Goal: Task Accomplishment & Management: Manage account settings

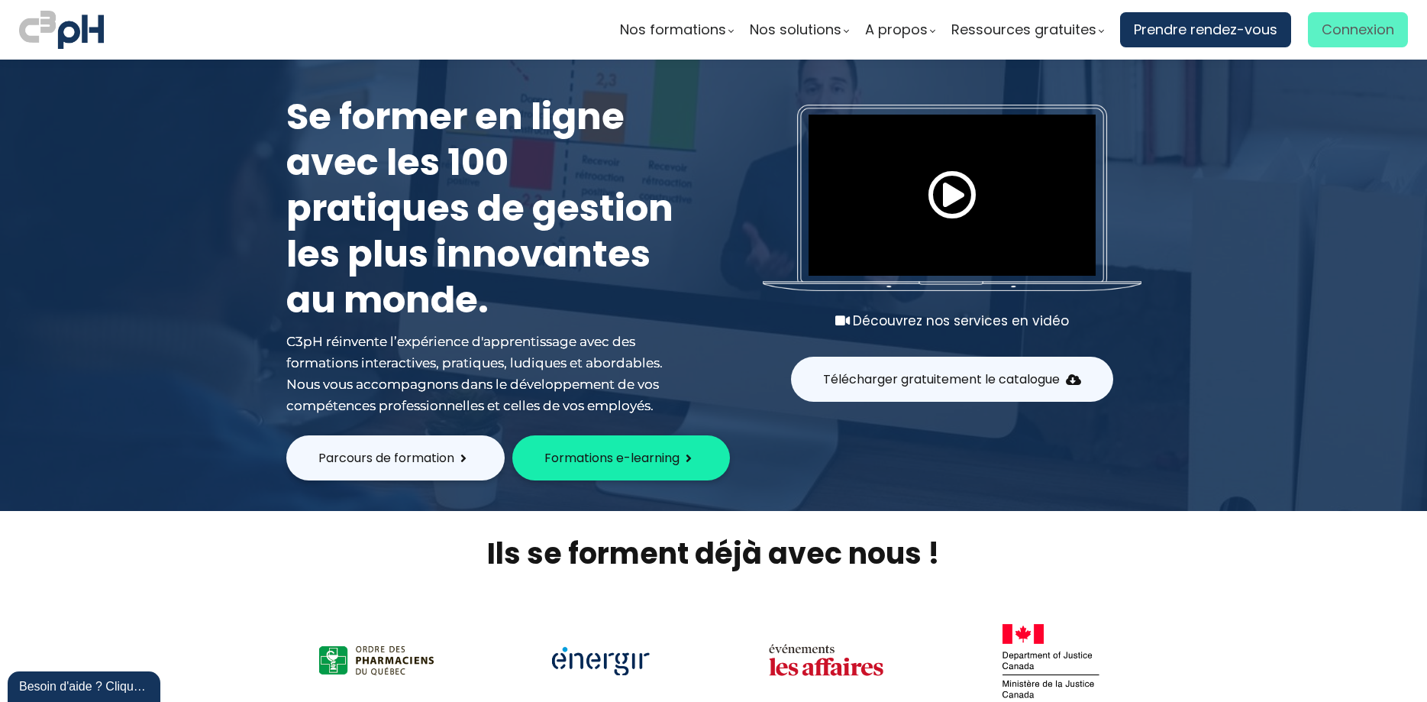
click at [1356, 32] on span "Connexion" at bounding box center [1358, 29] width 73 height 23
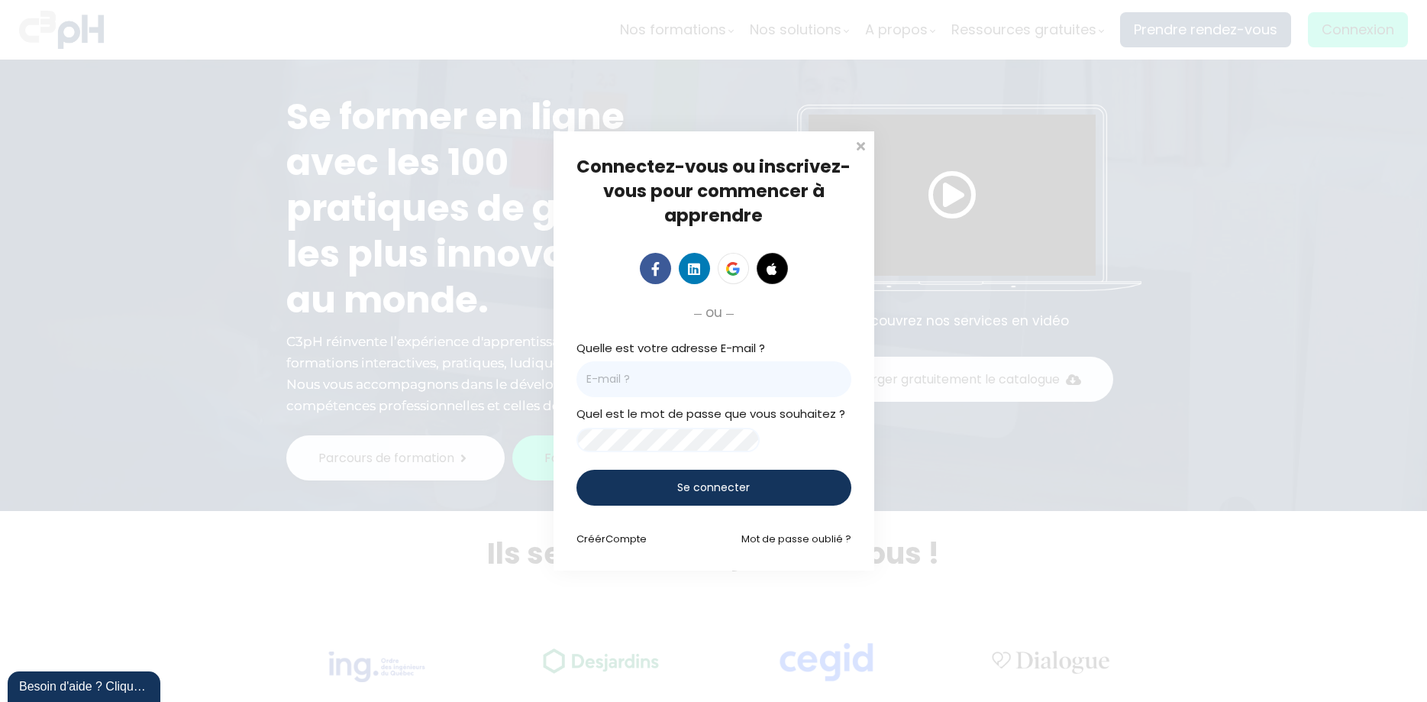
click at [645, 370] on input "email" at bounding box center [713, 379] width 275 height 36
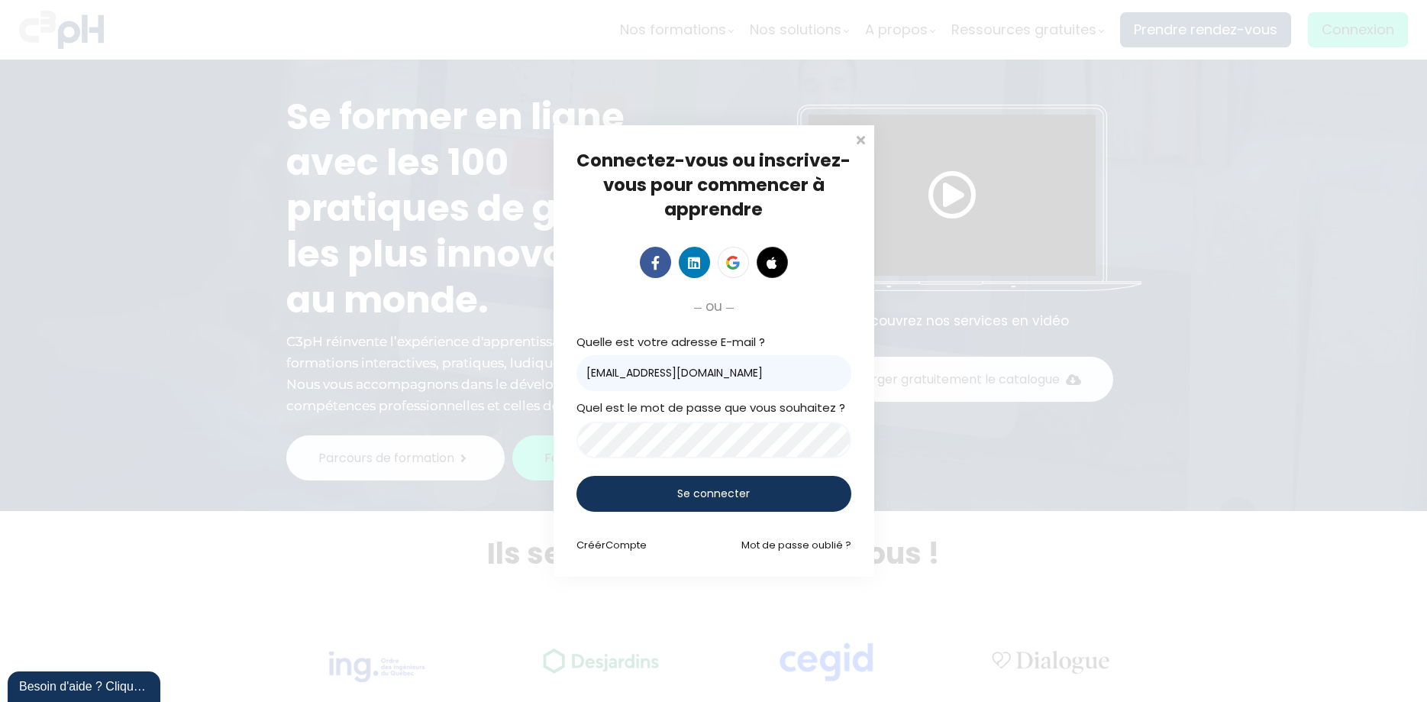
type input "[EMAIL_ADDRESS][DOMAIN_NAME]"
click at [700, 485] on div "Se connecter" at bounding box center [713, 494] width 275 height 36
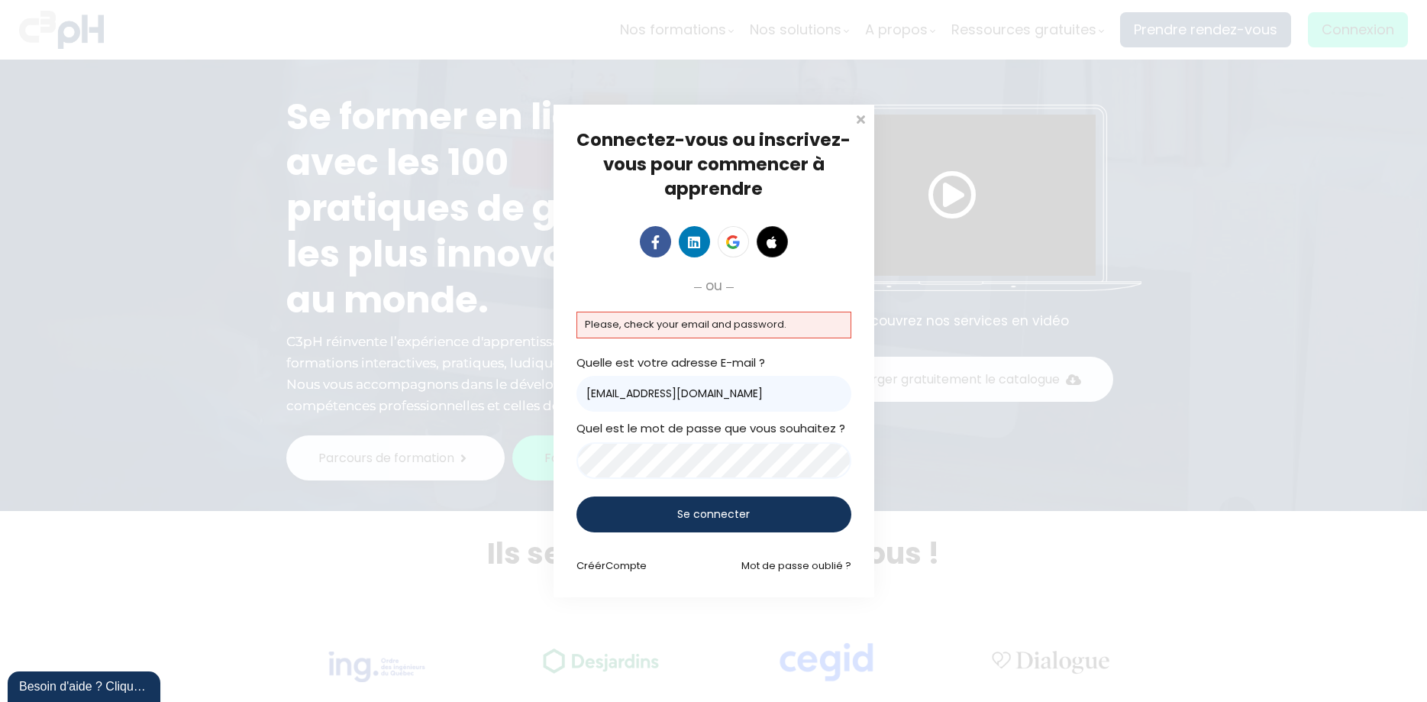
click at [743, 521] on span "Se connecter" at bounding box center [713, 514] width 73 height 16
click at [795, 567] on link "Mot de passe oublié ?" at bounding box center [796, 565] width 110 height 15
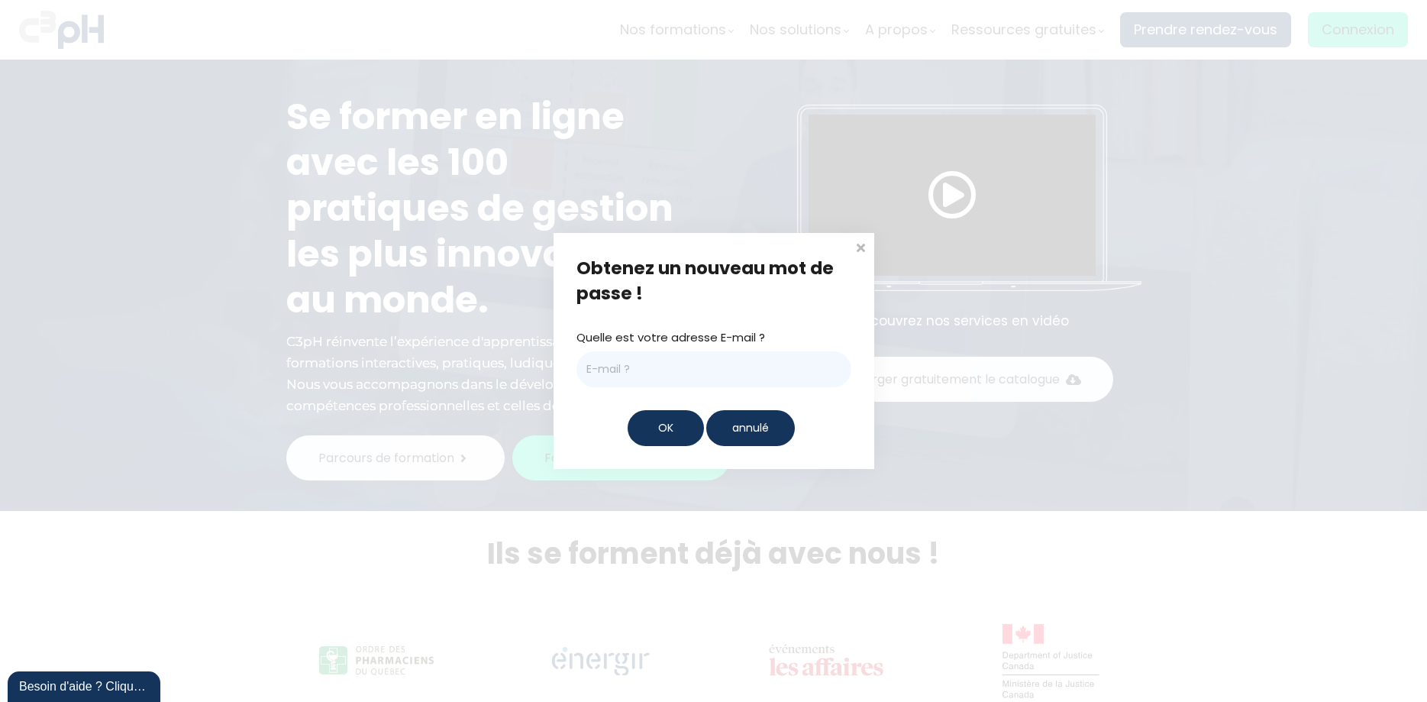
click at [644, 376] on input "email" at bounding box center [713, 369] width 275 height 36
type input "[EMAIL_ADDRESS][DOMAIN_NAME]"
click at [661, 429] on span "OK" at bounding box center [665, 428] width 15 height 16
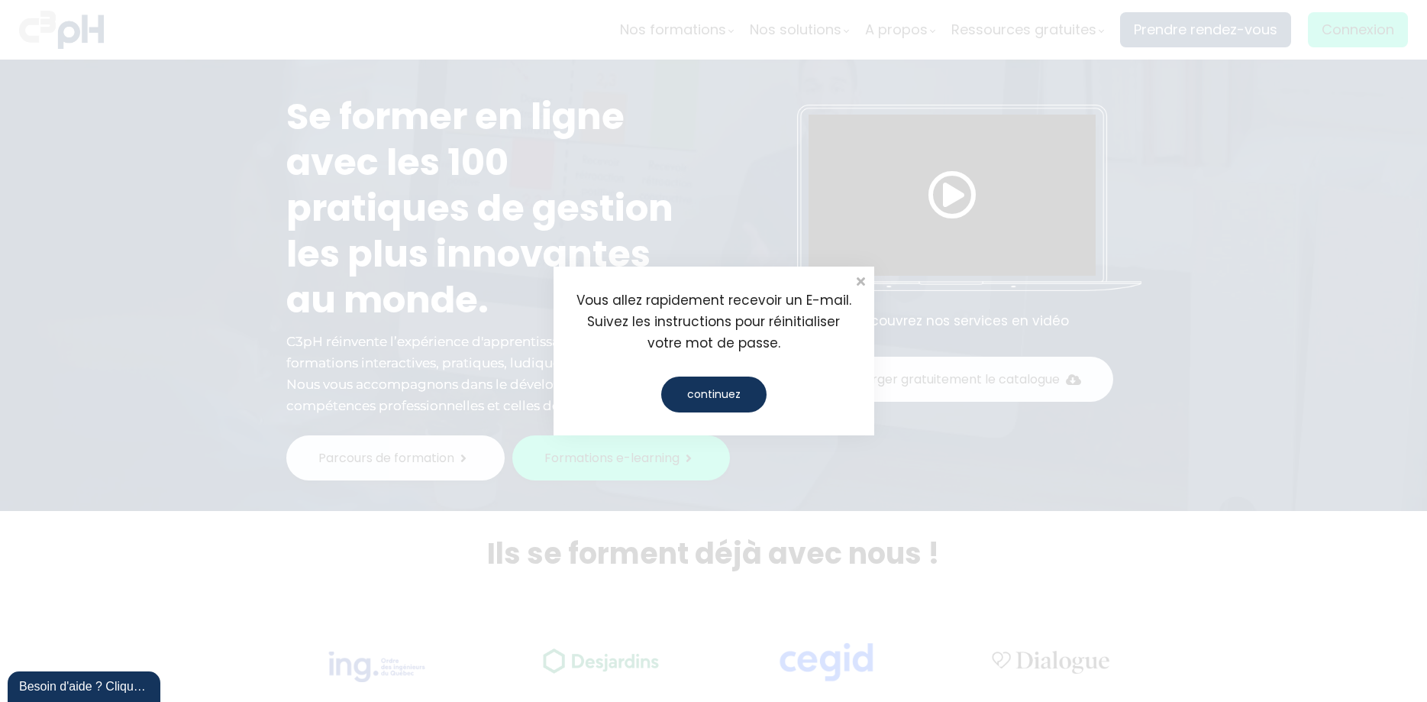
click at [702, 408] on div "continuez" at bounding box center [713, 394] width 105 height 36
